Goal: Navigation & Orientation: Find specific page/section

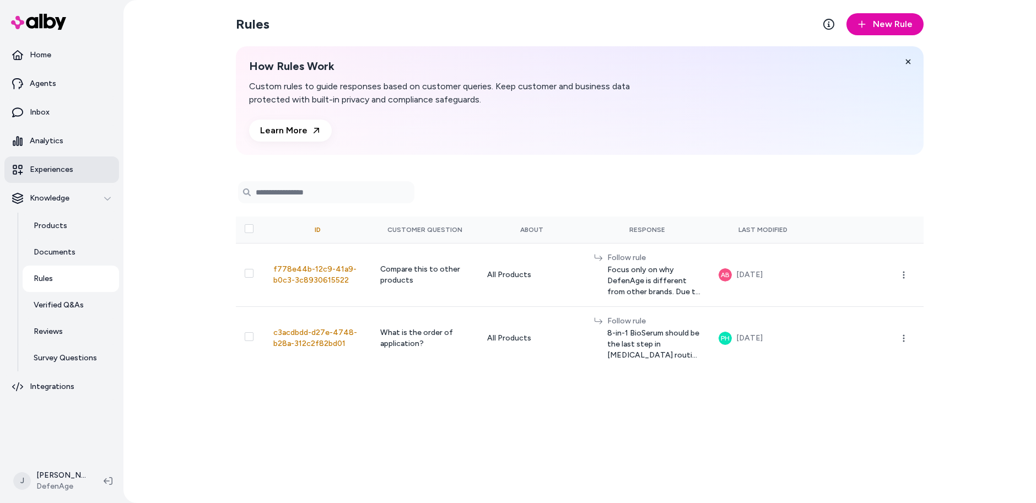
click at [53, 173] on p "Experiences" at bounding box center [52, 169] width 44 height 11
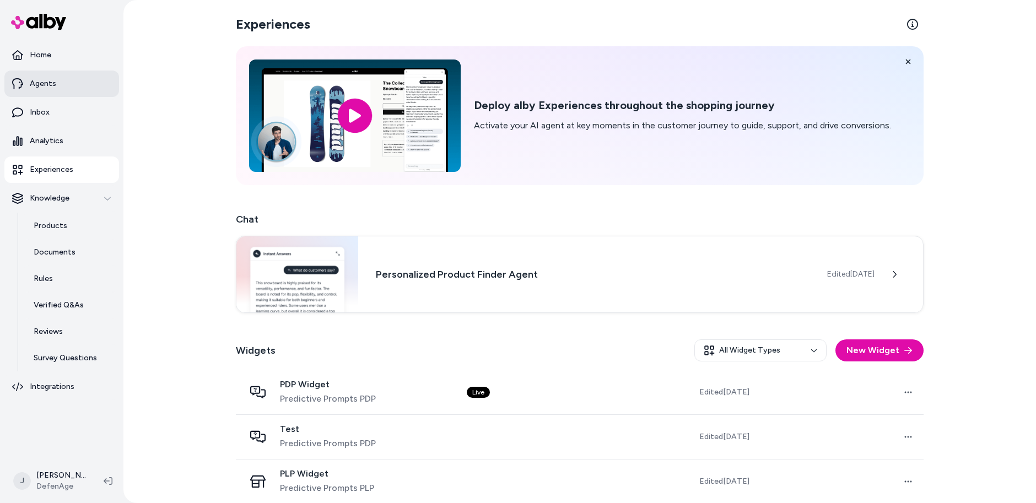
click at [67, 74] on link "Agents" at bounding box center [61, 84] width 115 height 26
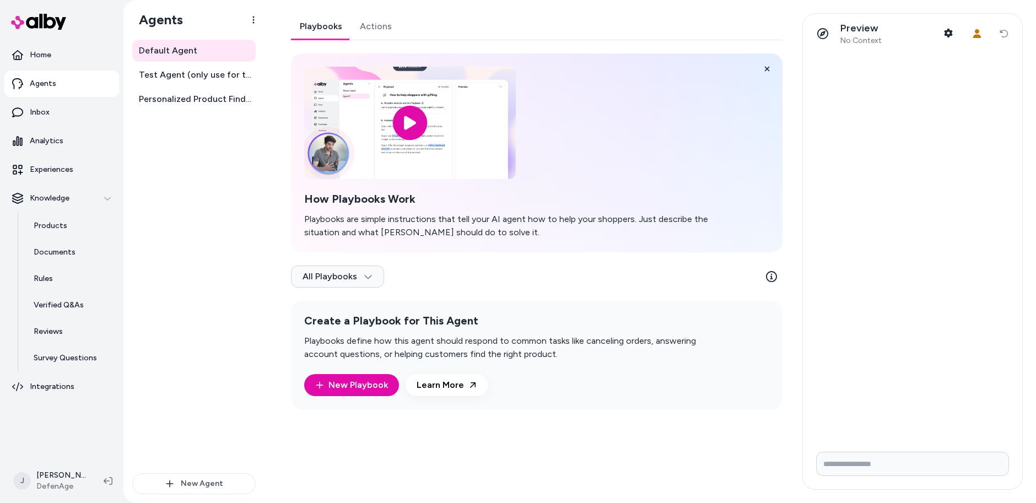
click at [365, 25] on link "Actions" at bounding box center [376, 26] width 50 height 26
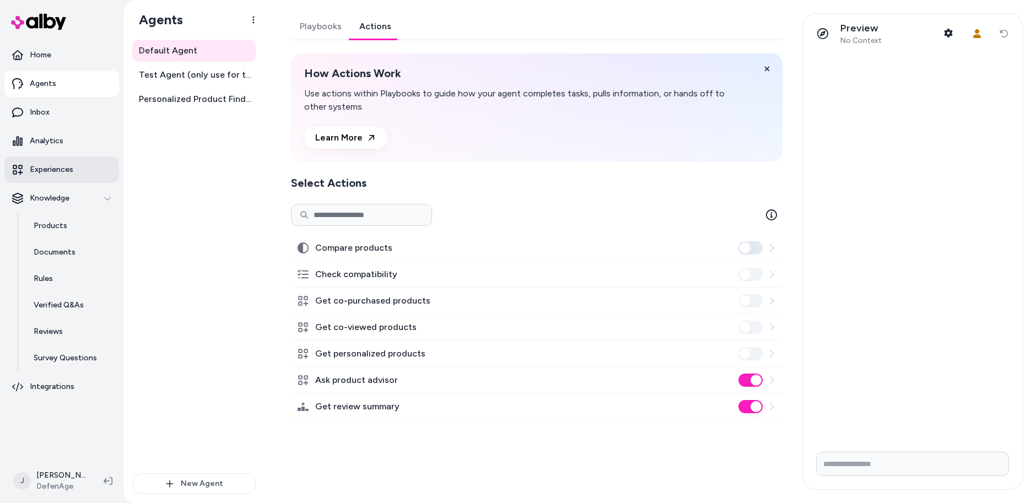
click at [69, 174] on p "Experiences" at bounding box center [52, 169] width 44 height 11
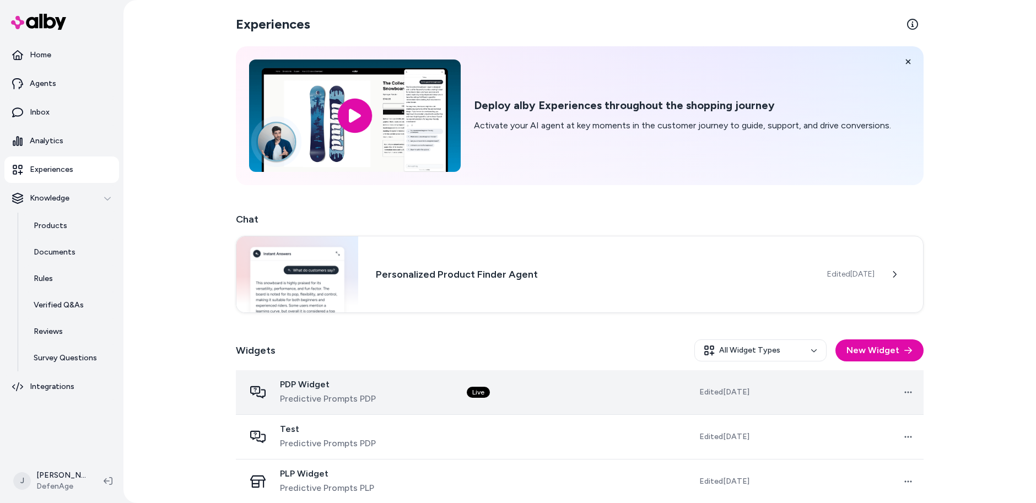
click at [396, 385] on div "PDP Widget Predictive Prompts PDP" at bounding box center [347, 392] width 204 height 26
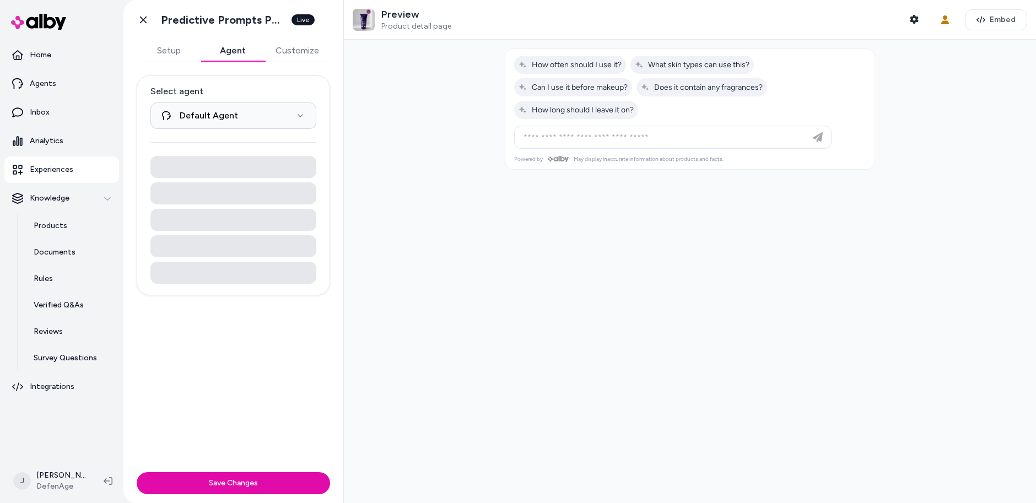
click at [238, 53] on button "Agent" at bounding box center [233, 51] width 64 height 22
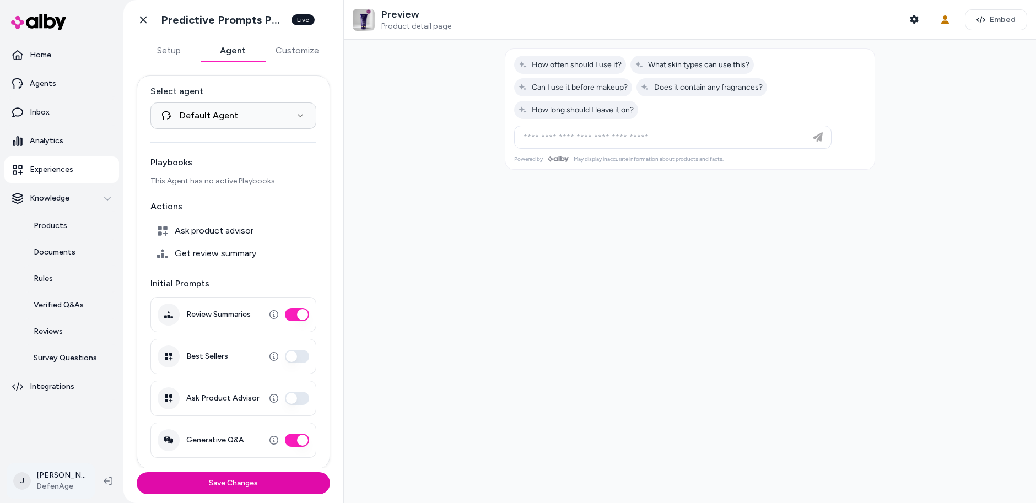
click at [63, 478] on html "**********" at bounding box center [518, 251] width 1036 height 503
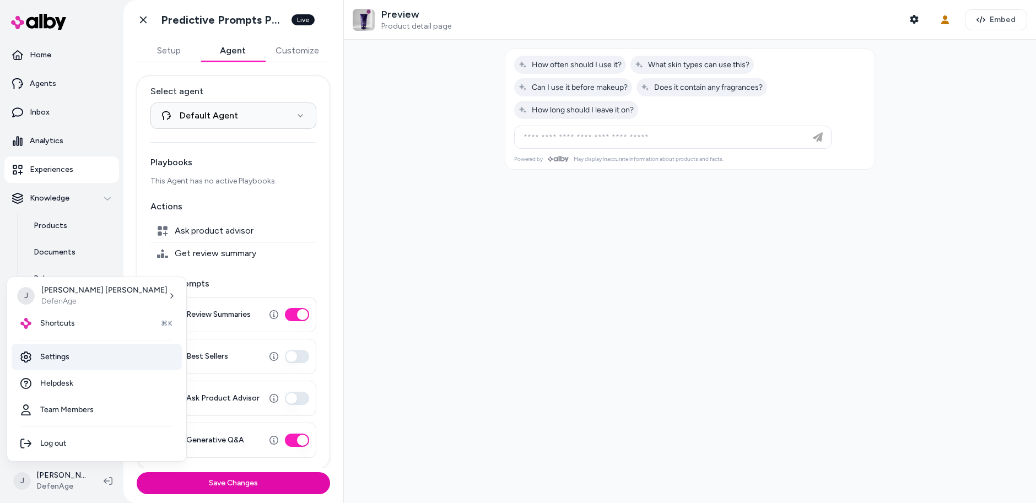
click at [70, 358] on link "Settings" at bounding box center [97, 357] width 170 height 26
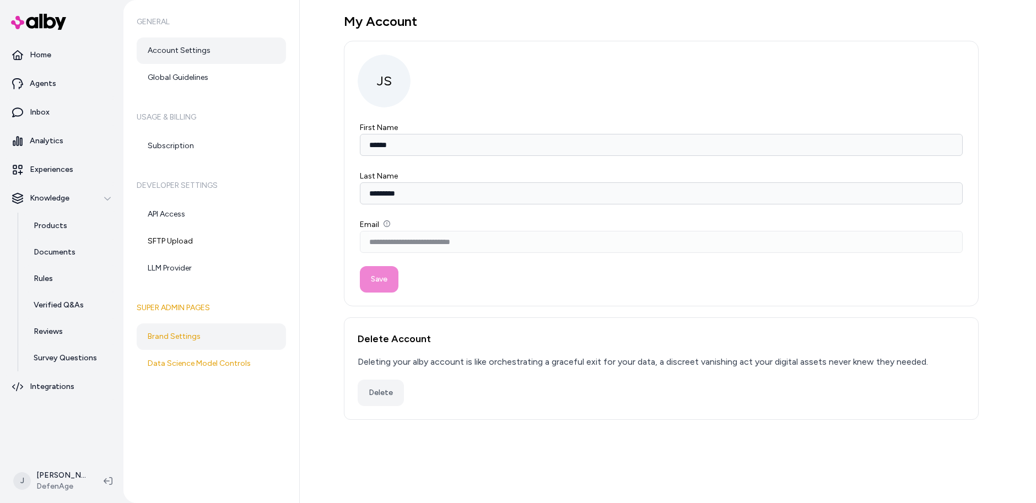
click at [177, 333] on link "Brand Settings" at bounding box center [211, 337] width 149 height 26
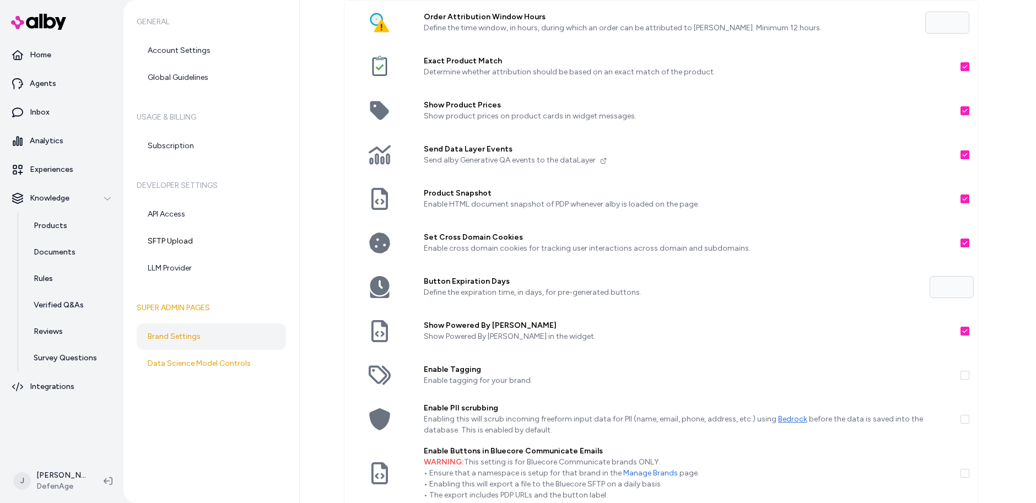
scroll to position [51, 0]
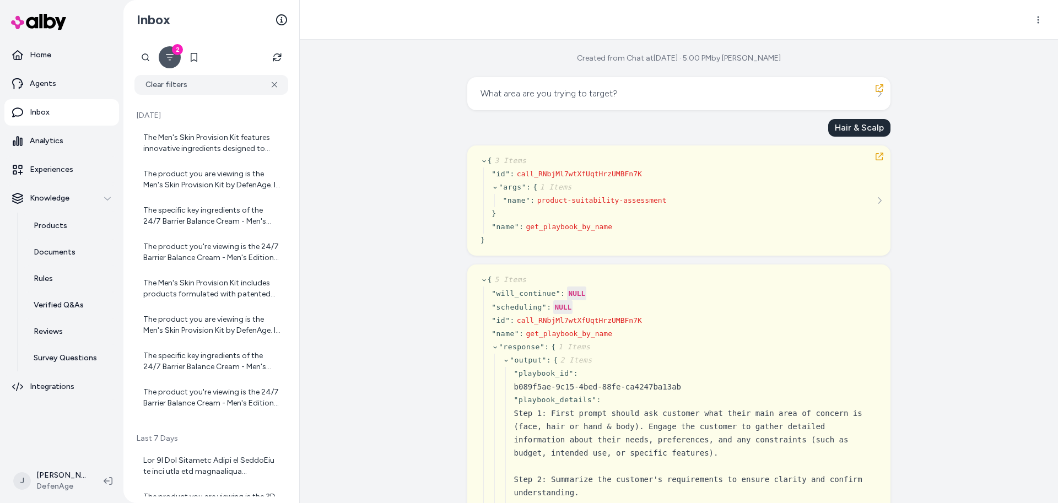
scroll to position [366, 0]
